Goal: Task Accomplishment & Management: Complete application form

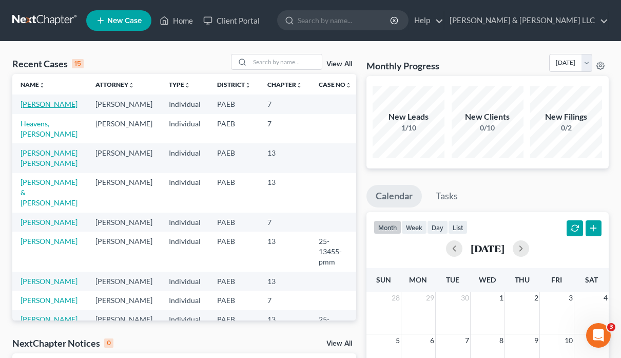
click at [58, 105] on link "[PERSON_NAME]" at bounding box center [49, 104] width 57 height 9
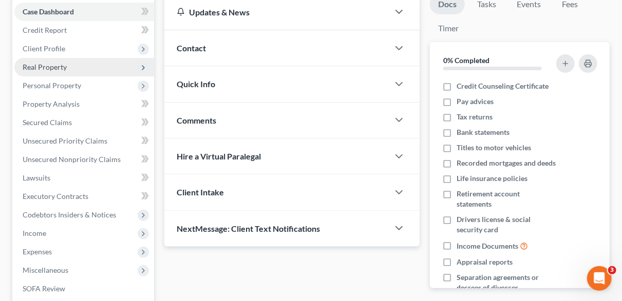
scroll to position [107, 0]
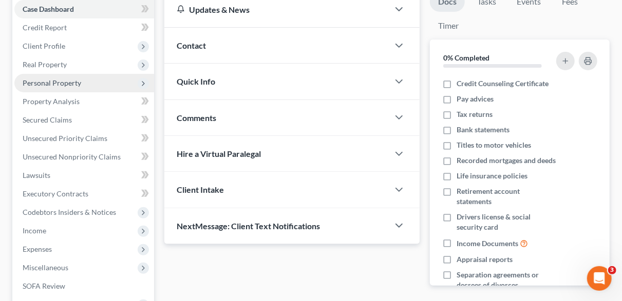
click at [62, 85] on span "Personal Property" at bounding box center [52, 83] width 59 height 9
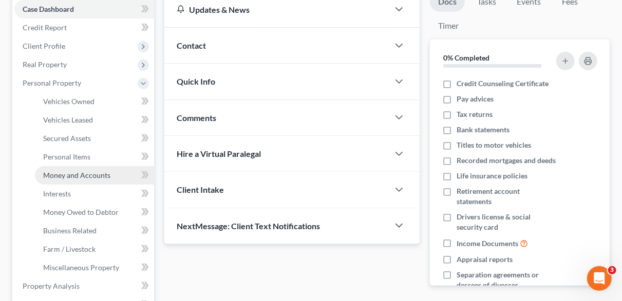
click at [95, 175] on span "Money and Accounts" at bounding box center [76, 175] width 67 height 9
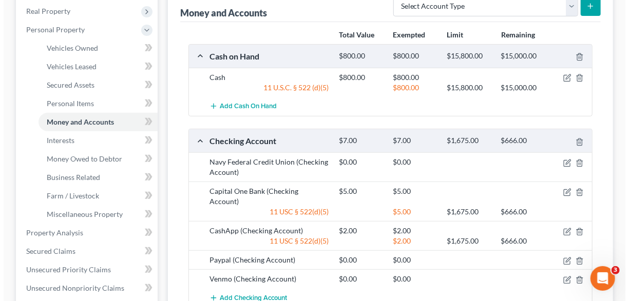
scroll to position [214, 0]
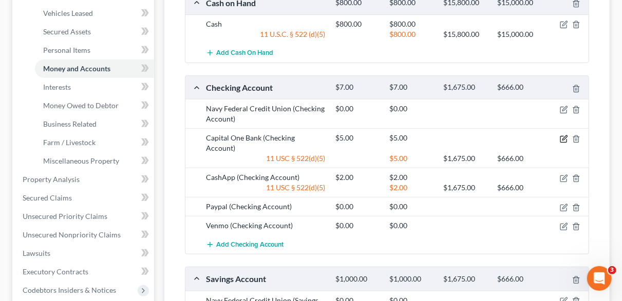
click at [563, 139] on icon "button" at bounding box center [564, 139] width 8 height 8
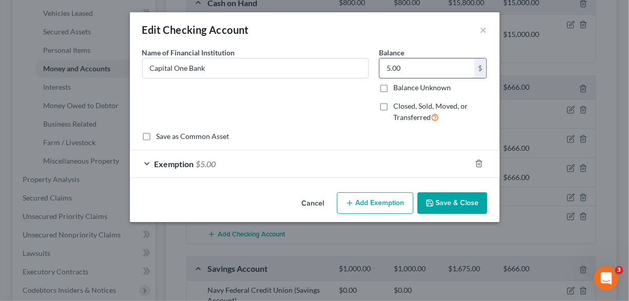
click at [426, 71] on input "5.00" at bounding box center [426, 69] width 95 height 20
type input "0.92"
click at [185, 163] on span "Exemption" at bounding box center [175, 164] width 40 height 10
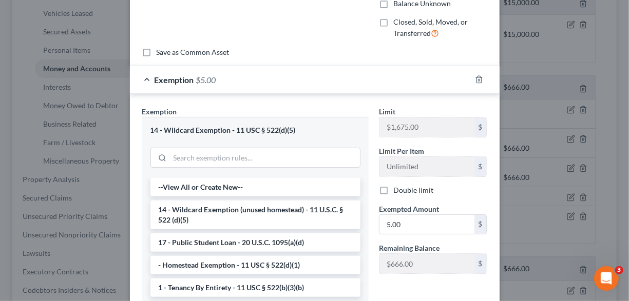
scroll to position [103, 0]
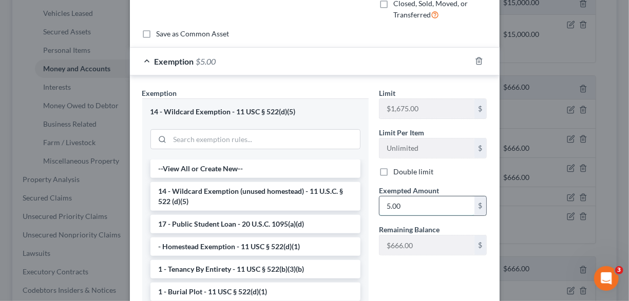
click at [404, 204] on input "5.00" at bounding box center [426, 207] width 95 height 20
type input "0.92"
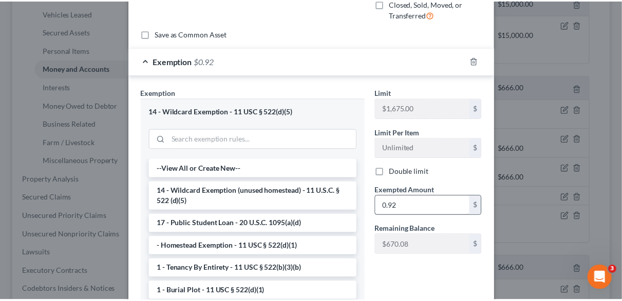
scroll to position [198, 0]
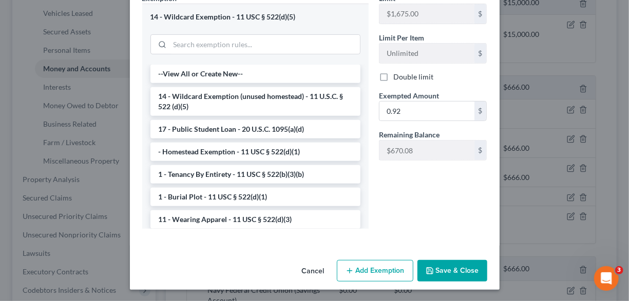
click at [443, 275] on button "Save & Close" at bounding box center [452, 271] width 70 height 22
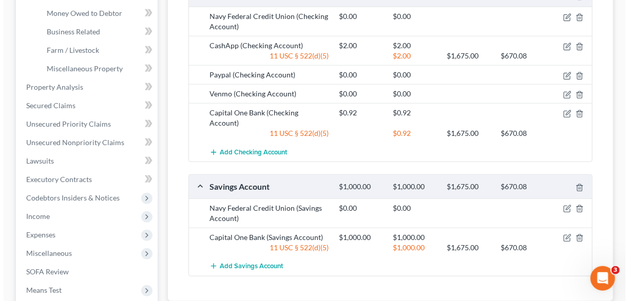
scroll to position [320, 0]
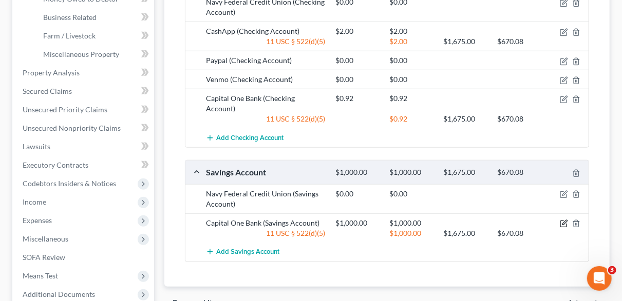
click at [563, 220] on icon "button" at bounding box center [564, 222] width 5 height 5
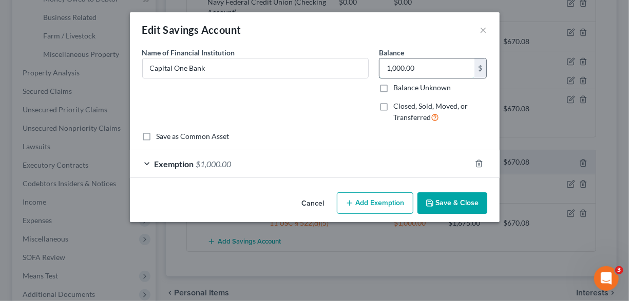
drag, startPoint x: 406, startPoint y: 66, endPoint x: 381, endPoint y: 69, distance: 25.3
click at [381, 69] on input "1,000.00" at bounding box center [426, 69] width 95 height 20
drag, startPoint x: 399, startPoint y: 65, endPoint x: 436, endPoint y: 68, distance: 37.1
click at [436, 68] on input "1,000.00" at bounding box center [426, 69] width 95 height 20
type input "273.46"
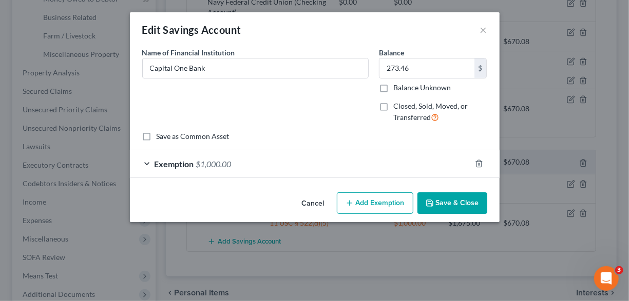
click at [219, 165] on span "$1,000.00" at bounding box center [213, 164] width 35 height 10
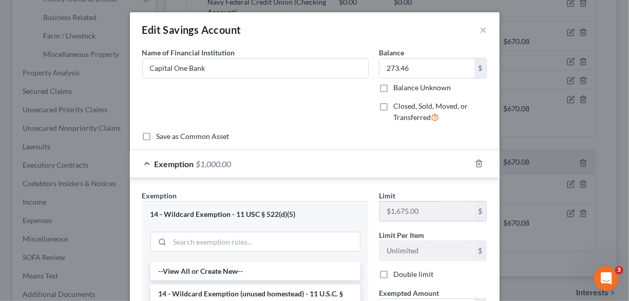
scroll to position [51, 0]
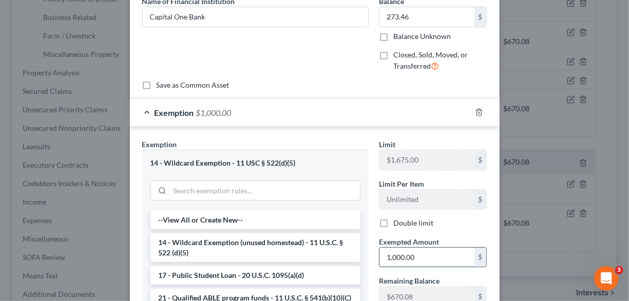
drag, startPoint x: 416, startPoint y: 258, endPoint x: 361, endPoint y: 254, distance: 55.6
click at [379, 254] on input "1,000.00" at bounding box center [426, 258] width 95 height 20
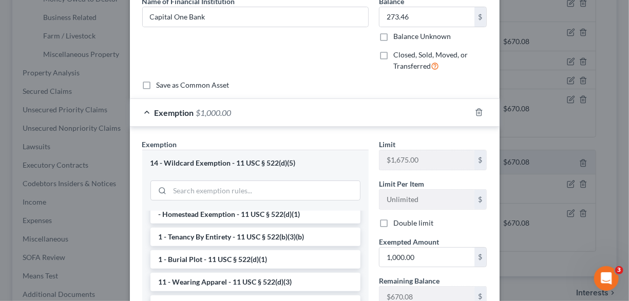
scroll to position [148, 0]
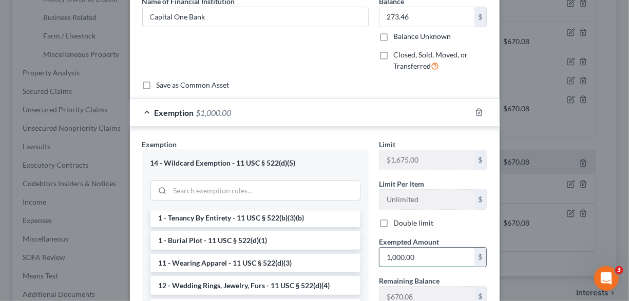
drag, startPoint x: 422, startPoint y: 252, endPoint x: 369, endPoint y: 253, distance: 52.9
click at [379, 253] on input "1,000.00" at bounding box center [426, 258] width 95 height 20
drag, startPoint x: 369, startPoint y: 253, endPoint x: 374, endPoint y: 254, distance: 5.4
click at [372, 253] on div "Exemption Set must be selected for CA. Exemption * 14 - Wildcard Exemption - 11…" at bounding box center [314, 261] width 355 height 245
click at [431, 259] on input "1,000.00" at bounding box center [426, 258] width 95 height 20
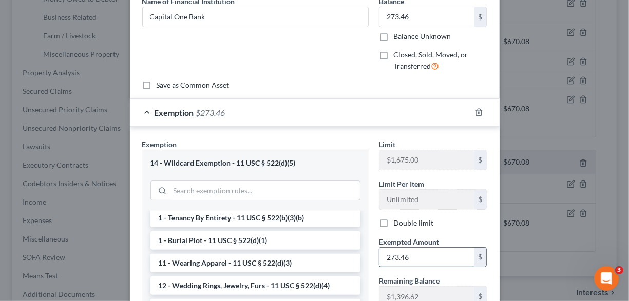
type input "273.46"
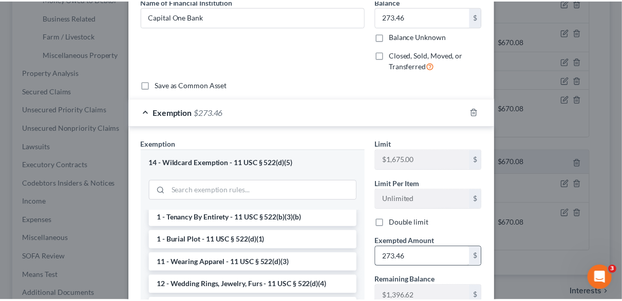
scroll to position [198, 0]
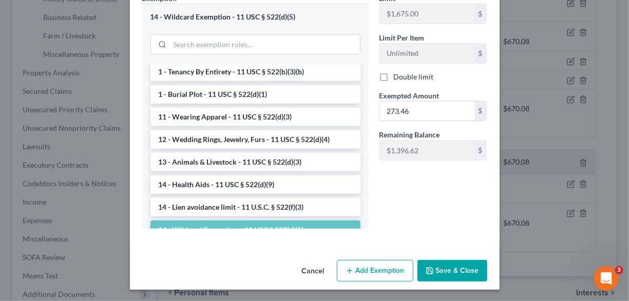
click at [444, 270] on button "Save & Close" at bounding box center [452, 271] width 70 height 22
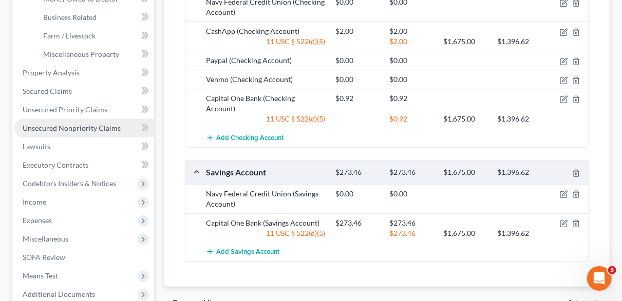
click at [43, 125] on span "Unsecured Nonpriority Claims" at bounding box center [72, 128] width 98 height 9
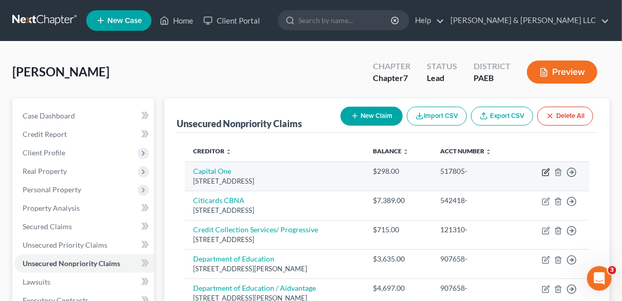
click at [543, 172] on icon "button" at bounding box center [546, 172] width 8 height 8
select select "46"
select select "2"
select select "0"
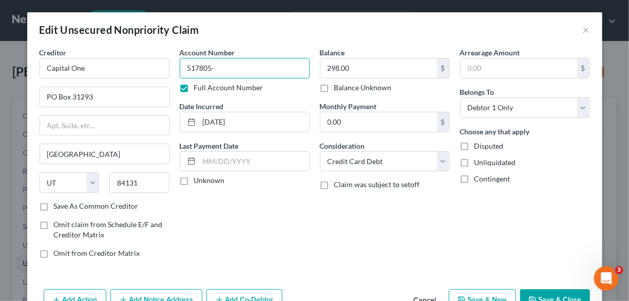
drag, startPoint x: 227, startPoint y: 72, endPoint x: 162, endPoint y: 68, distance: 65.8
click at [180, 68] on input "517805-" at bounding box center [245, 68] width 130 height 21
click at [194, 86] on label "Full Account Number" at bounding box center [228, 88] width 69 height 10
click at [198, 86] on input "Full Account Number" at bounding box center [201, 86] width 7 height 7
click at [209, 68] on input "text" at bounding box center [245, 68] width 130 height 21
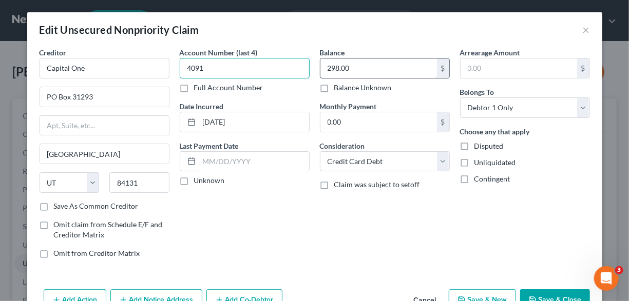
type input "4091"
type input "259.88"
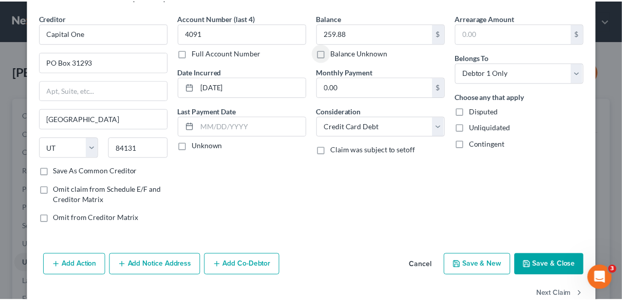
scroll to position [51, 0]
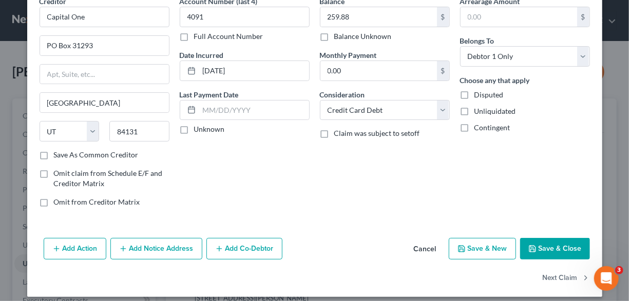
click at [563, 246] on button "Save & Close" at bounding box center [555, 249] width 70 height 22
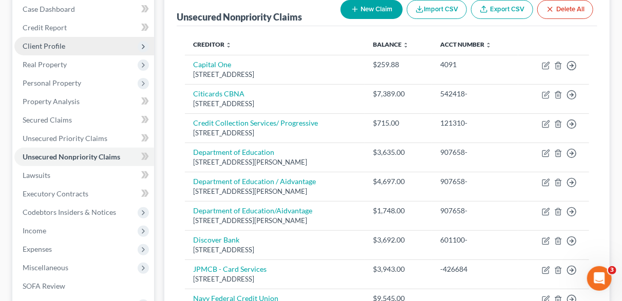
scroll to position [0, 0]
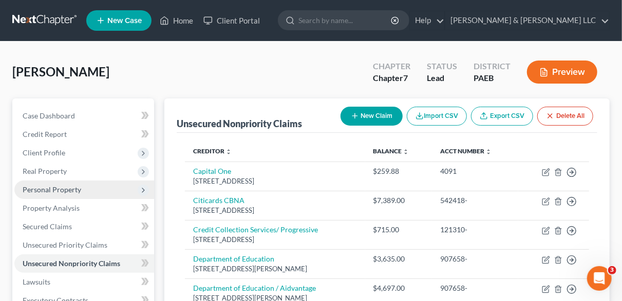
click at [57, 187] on span "Personal Property" at bounding box center [52, 189] width 59 height 9
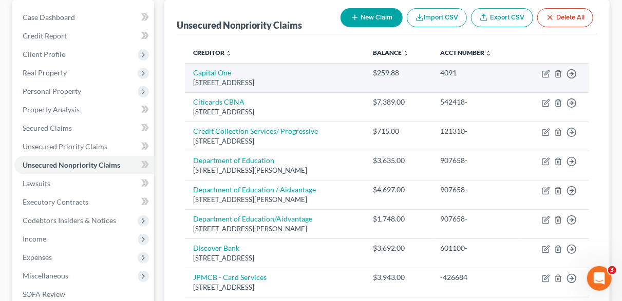
scroll to position [107, 0]
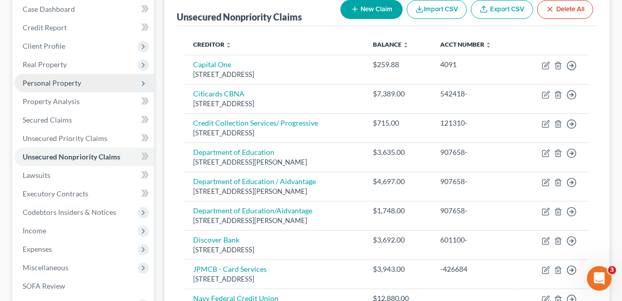
click at [142, 83] on icon at bounding box center [143, 84] width 8 height 8
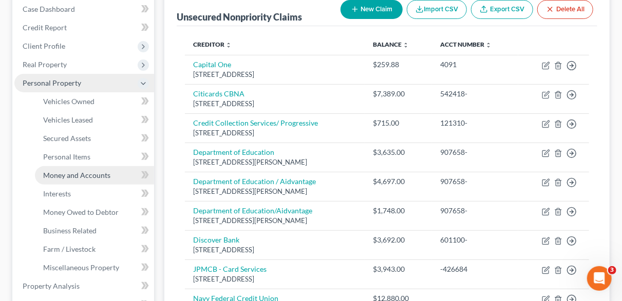
click at [121, 176] on link "Money and Accounts" at bounding box center [94, 175] width 119 height 18
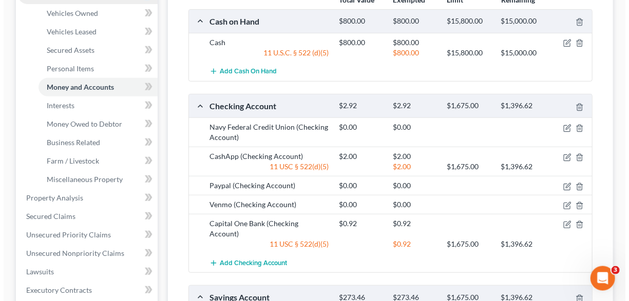
scroll to position [214, 0]
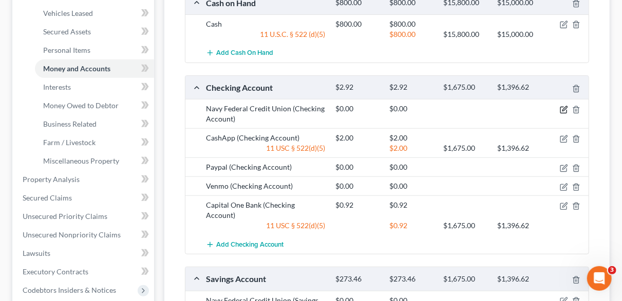
click at [564, 108] on icon "button" at bounding box center [564, 110] width 8 height 8
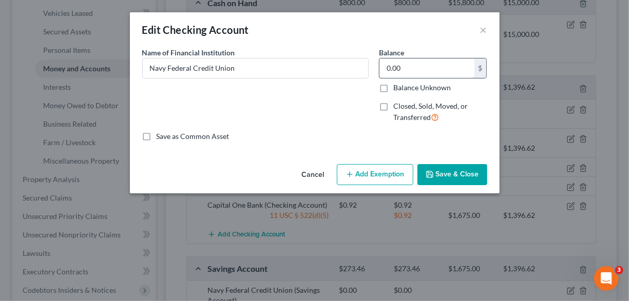
click at [421, 69] on input "0.00" at bounding box center [426, 69] width 95 height 20
type input "0.67"
click at [383, 176] on button "Add Exemption" at bounding box center [375, 175] width 77 height 22
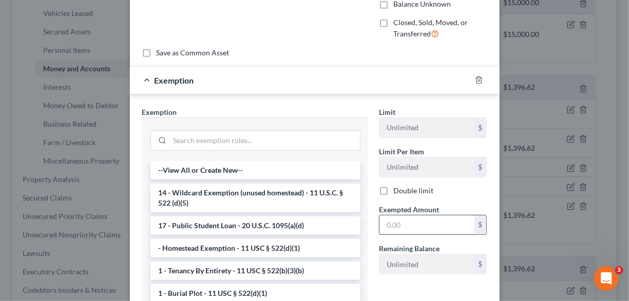
scroll to position [103, 0]
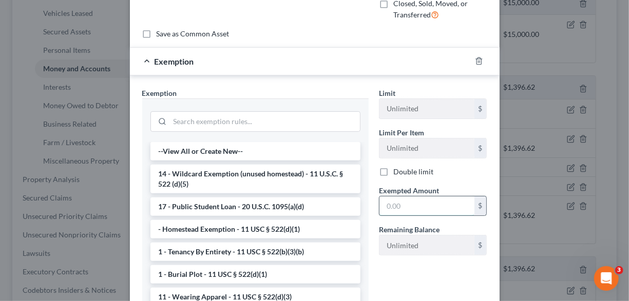
click at [417, 205] on input "text" at bounding box center [426, 207] width 95 height 20
type input "0.67"
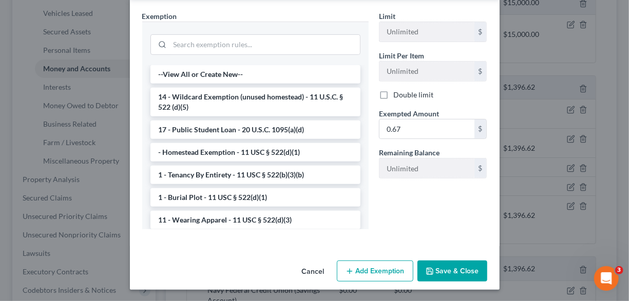
click at [438, 270] on button "Save & Close" at bounding box center [452, 272] width 70 height 22
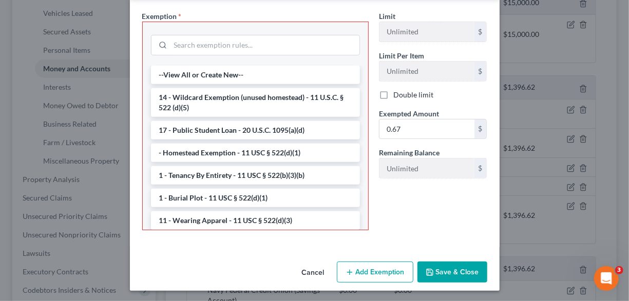
click at [315, 271] on button "Cancel" at bounding box center [313, 273] width 39 height 21
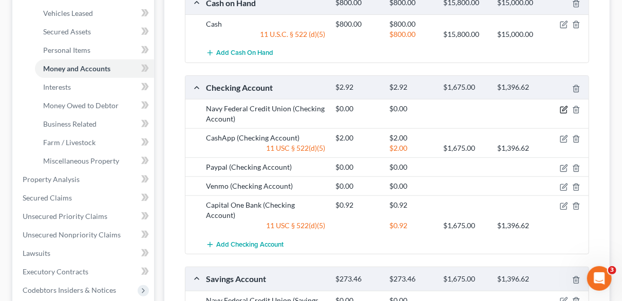
click at [563, 108] on icon "button" at bounding box center [564, 108] width 5 height 5
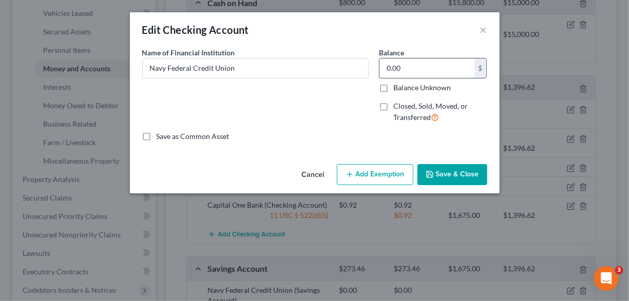
click at [423, 72] on input "0.00" at bounding box center [426, 69] width 95 height 20
type input "0.62"
click at [372, 172] on button "Add Exemption" at bounding box center [375, 175] width 77 height 22
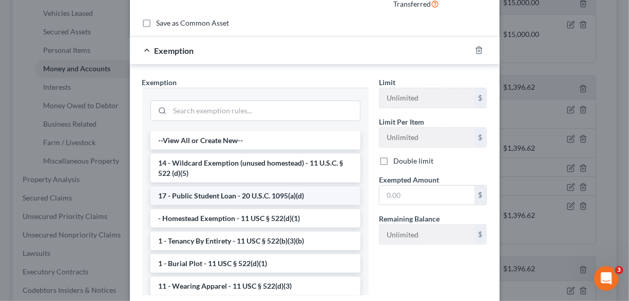
scroll to position [154, 0]
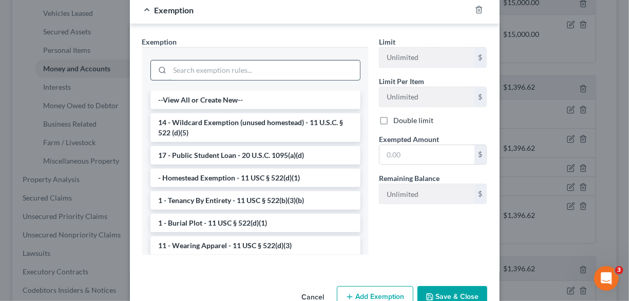
click at [235, 71] on input "search" at bounding box center [265, 71] width 190 height 20
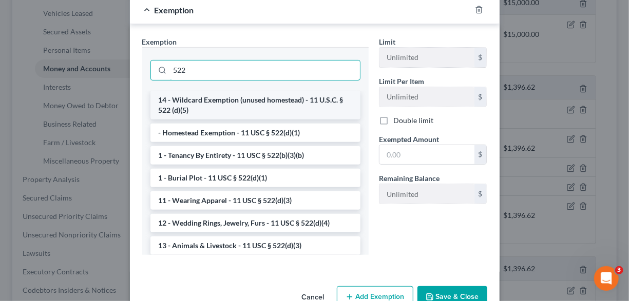
type input "522"
click at [204, 105] on li "14 - Wildcard Exemption (unused homestead) - 11 U.S.C. § 522 (d)(5)" at bounding box center [255, 105] width 210 height 29
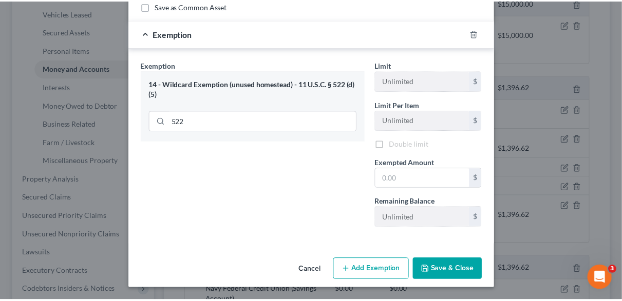
scroll to position [128, 0]
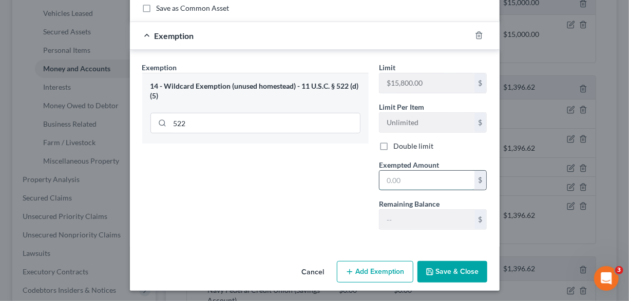
click at [418, 181] on input "text" at bounding box center [426, 181] width 95 height 20
type input "0.67"
click at [454, 273] on button "Save & Close" at bounding box center [452, 272] width 70 height 22
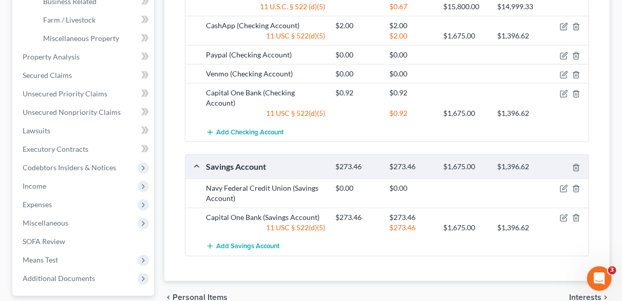
scroll to position [374, 0]
